Goal: Task Accomplishment & Management: Use online tool/utility

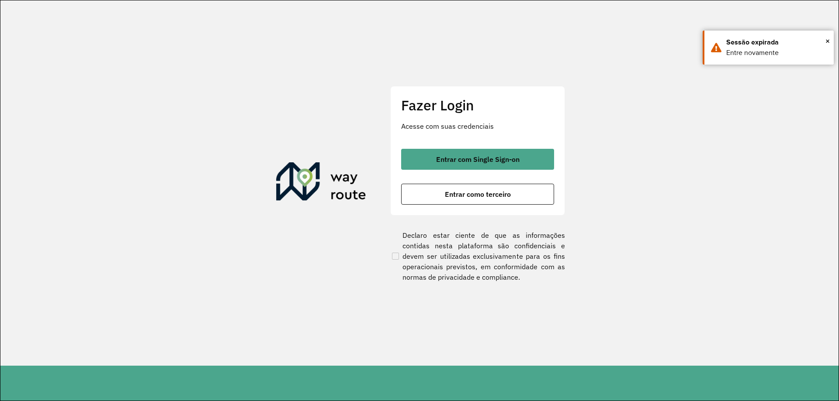
click at [466, 164] on button "Entrar com Single Sign-on" at bounding box center [477, 159] width 153 height 21
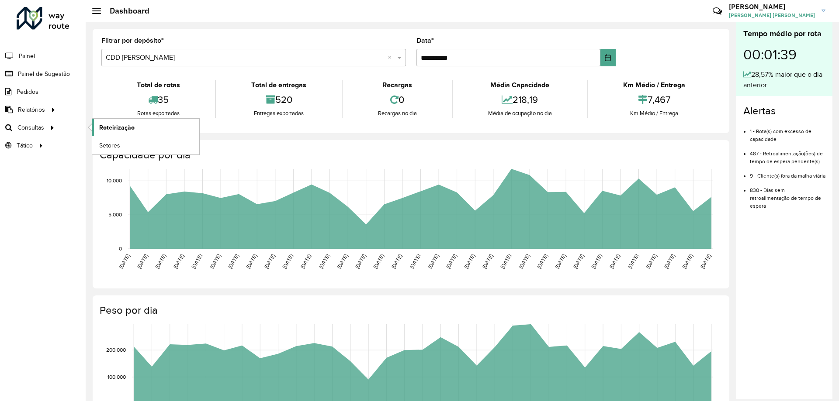
click at [98, 126] on link "Roteirização" at bounding box center [145, 127] width 107 height 17
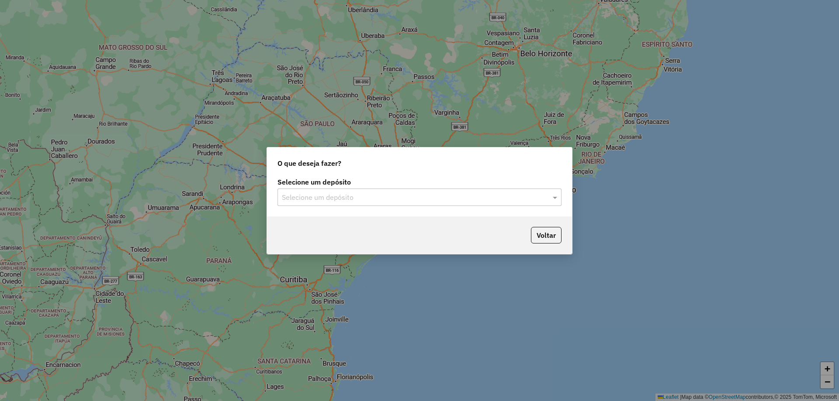
click at [420, 200] on input "text" at bounding box center [411, 198] width 258 height 10
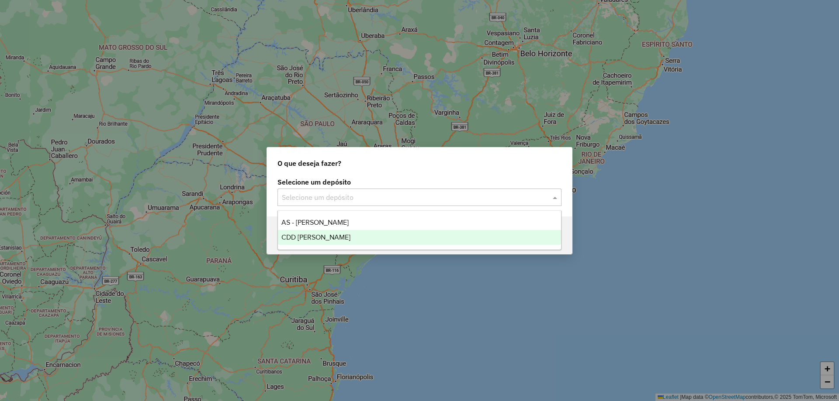
click at [366, 233] on div "CDD [PERSON_NAME]" at bounding box center [419, 237] width 283 height 15
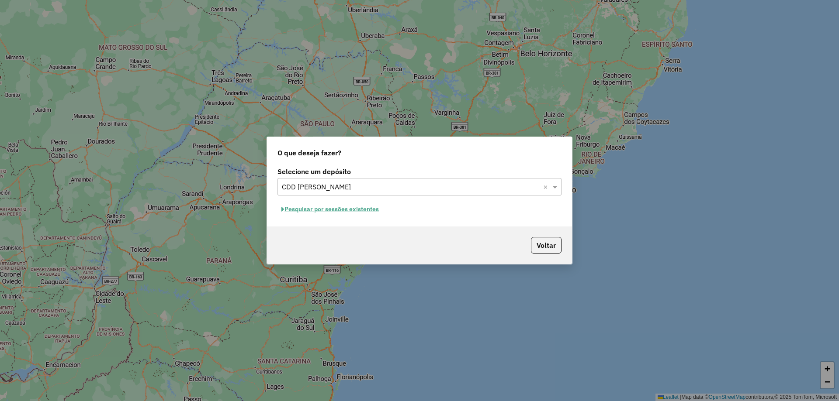
click at [380, 209] on button "Pesquisar por sessões existentes" at bounding box center [329, 210] width 105 height 14
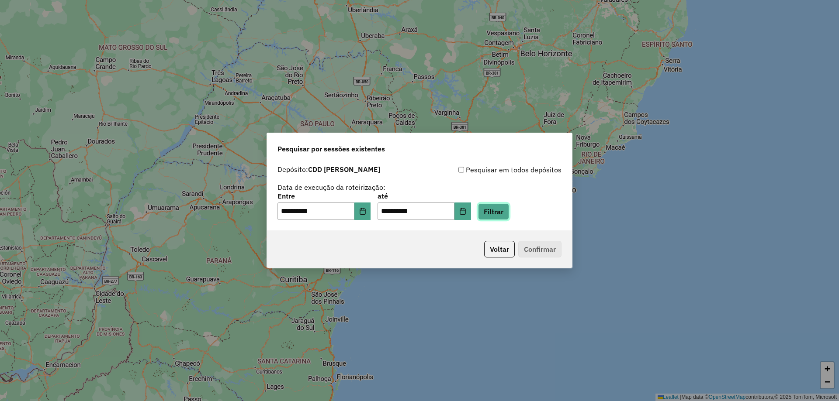
click at [509, 211] on button "Filtrar" at bounding box center [493, 212] width 31 height 17
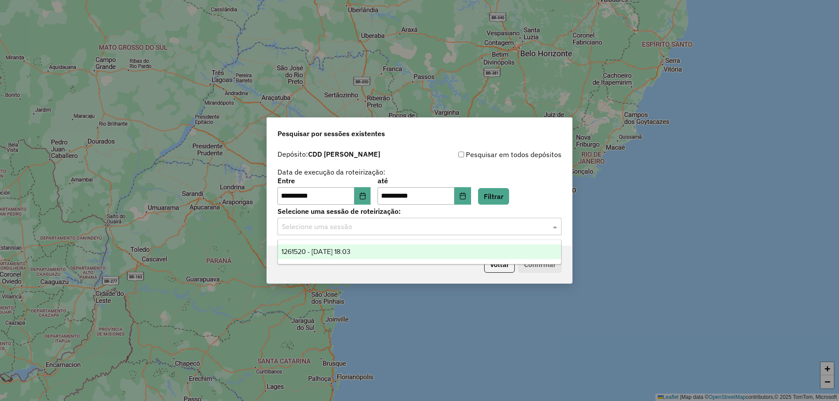
click at [501, 229] on input "text" at bounding box center [411, 227] width 258 height 10
click at [403, 250] on div "1261520 - [DATE] 18:03" at bounding box center [419, 252] width 283 height 15
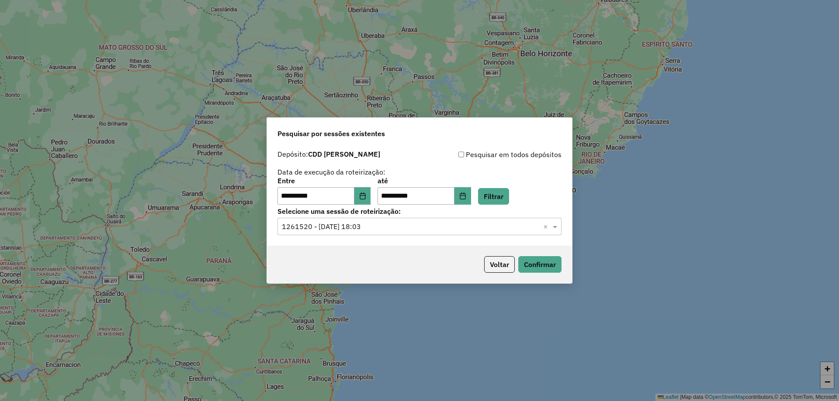
click at [564, 264] on div "Voltar Confirmar" at bounding box center [419, 265] width 305 height 38
click at [550, 262] on button "Confirmar" at bounding box center [539, 264] width 43 height 17
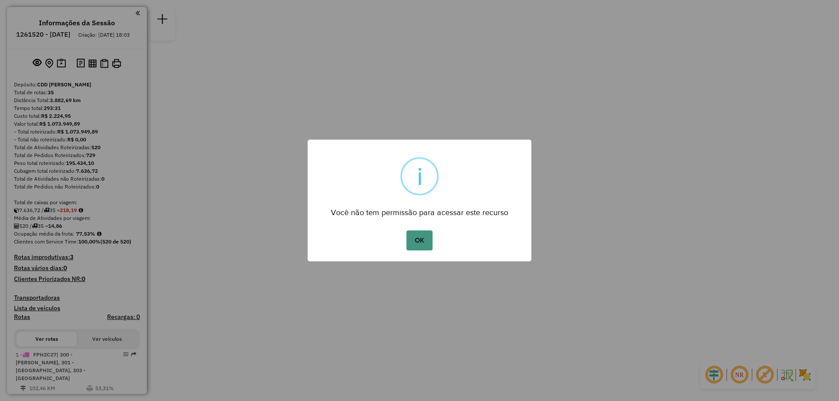
click at [423, 242] on button "OK" at bounding box center [419, 241] width 26 height 20
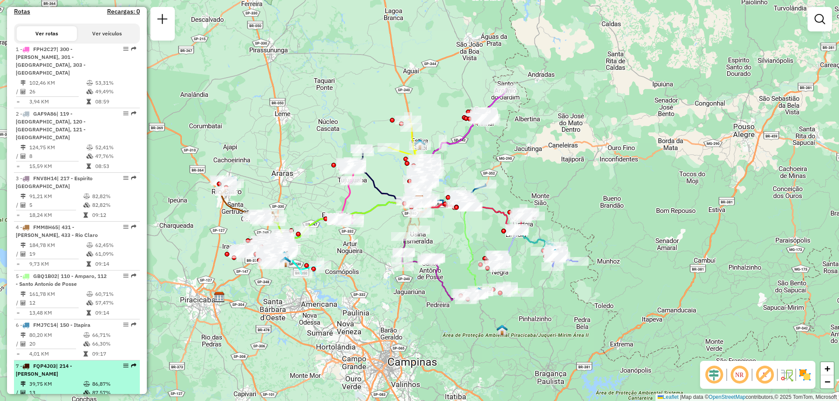
scroll to position [349, 0]
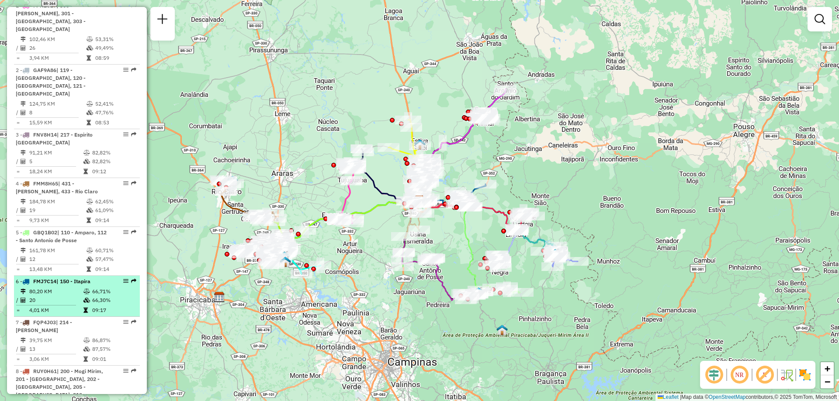
click at [97, 287] on td "66,71%" at bounding box center [114, 291] width 44 height 9
select select "**********"
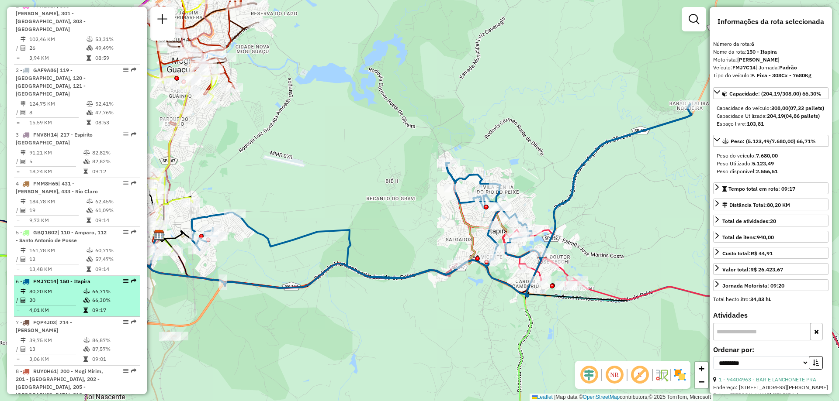
click at [96, 287] on td "66,71%" at bounding box center [114, 291] width 44 height 9
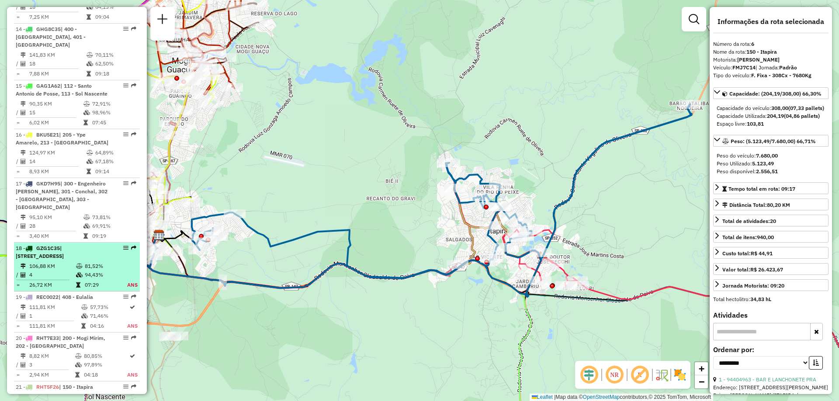
scroll to position [1092, 0]
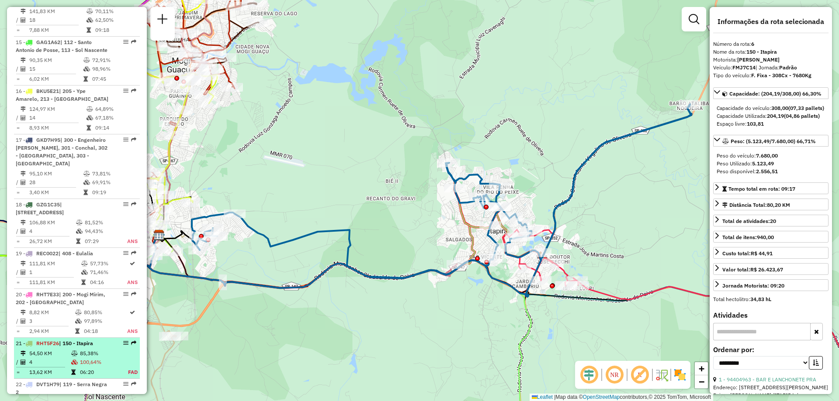
click at [107, 358] on td "100,64%" at bounding box center [99, 362] width 40 height 9
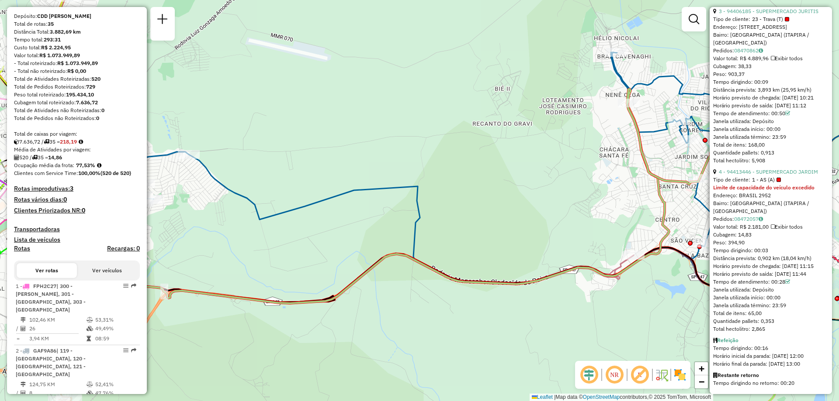
scroll to position [0, 0]
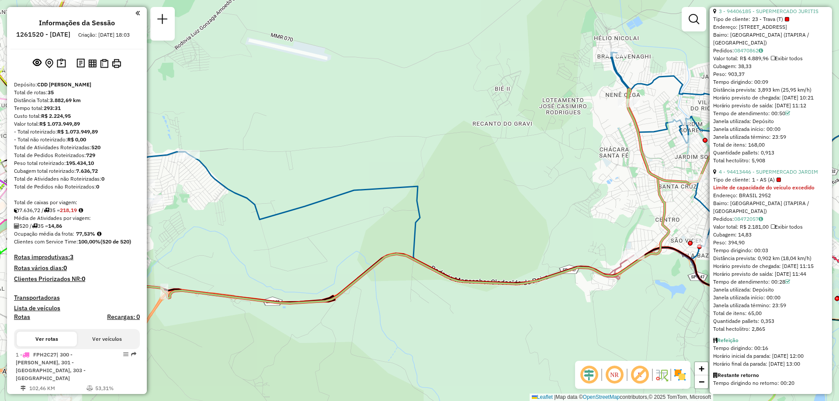
click at [83, 213] on icon at bounding box center [81, 210] width 4 height 5
